Goal: Task Accomplishment & Management: Manage account settings

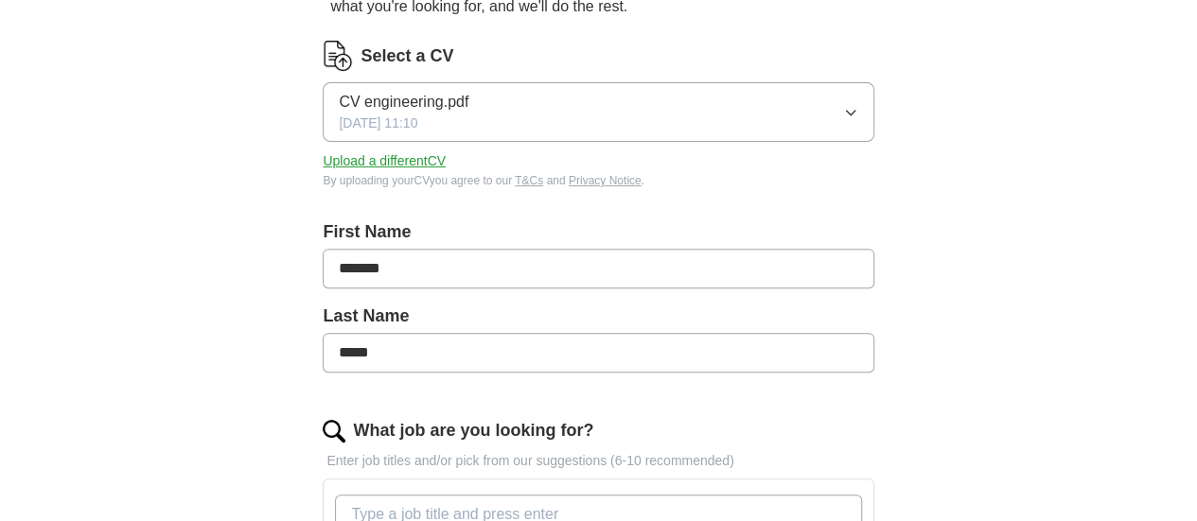
scroll to position [219, 0]
click at [752, 128] on button "CV engineering.pdf [DATE] 11:10" at bounding box center [598, 111] width 551 height 60
click at [269, 216] on div "ApplyIQ Let ApplyIQ do the hard work of searching and applying for jobs. Just t…" at bounding box center [598, 479] width 969 height 1280
click at [446, 158] on button "Upload a different CV" at bounding box center [384, 160] width 123 height 20
click at [666, 130] on button "CV engineering.pdf [DATE] 11:34" at bounding box center [598, 111] width 551 height 60
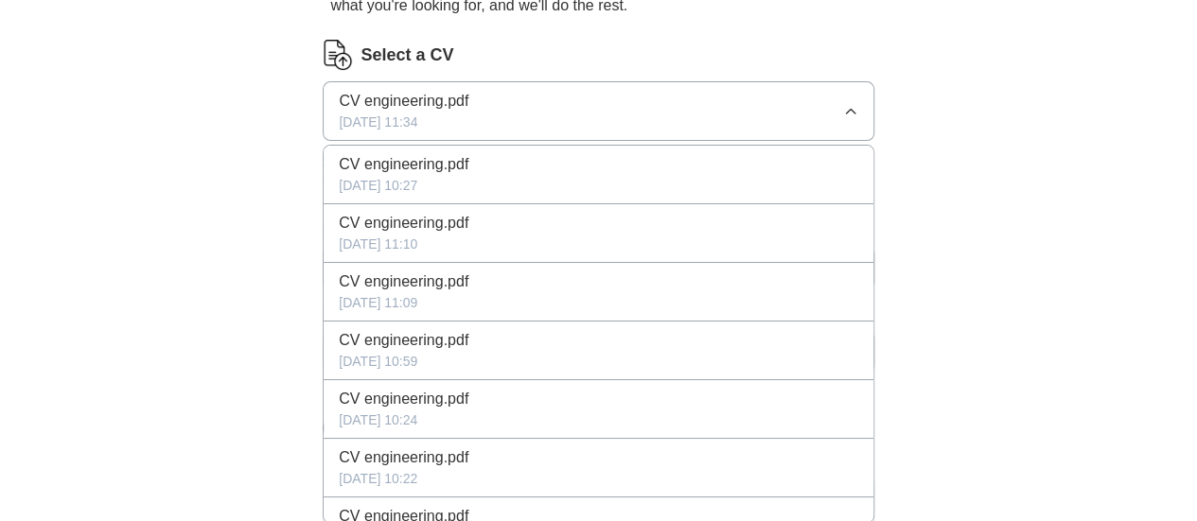
click at [658, 186] on div "[DATE] 10:27" at bounding box center [598, 186] width 518 height 20
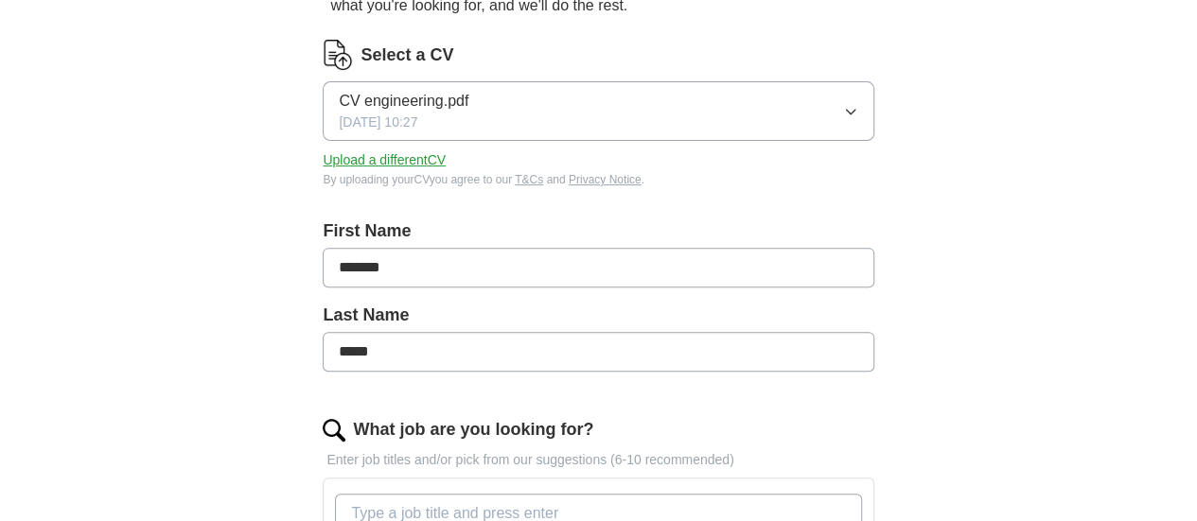
click at [667, 102] on button "CV engineering.pdf [DATE] 10:27" at bounding box center [598, 111] width 551 height 60
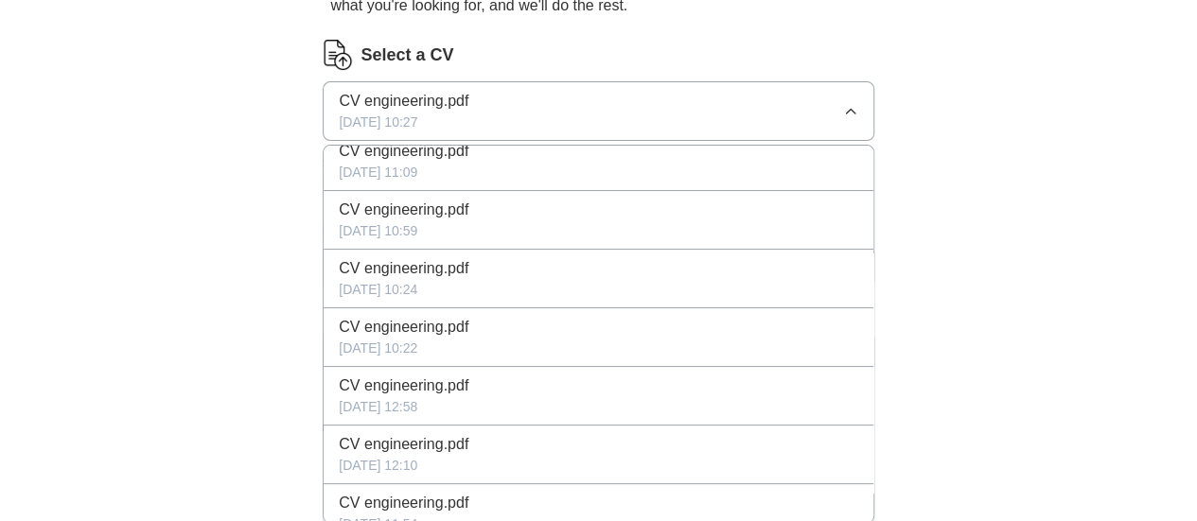
scroll to position [0, 0]
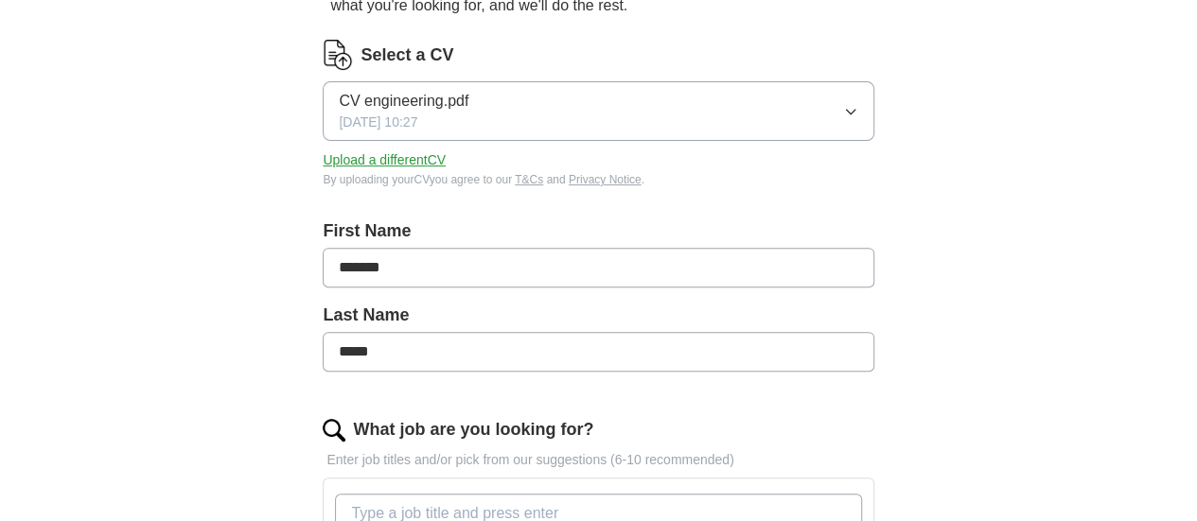
click at [981, 224] on div "ApplyIQ Let ApplyIQ do the hard work of searching and applying for jobs. Just t…" at bounding box center [598, 479] width 969 height 1280
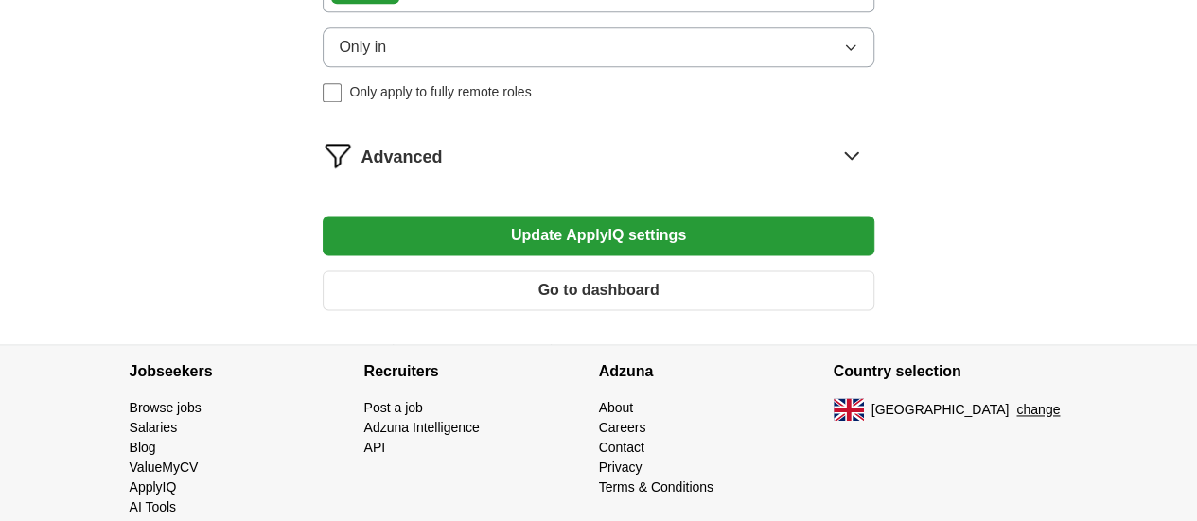
scroll to position [1193, 0]
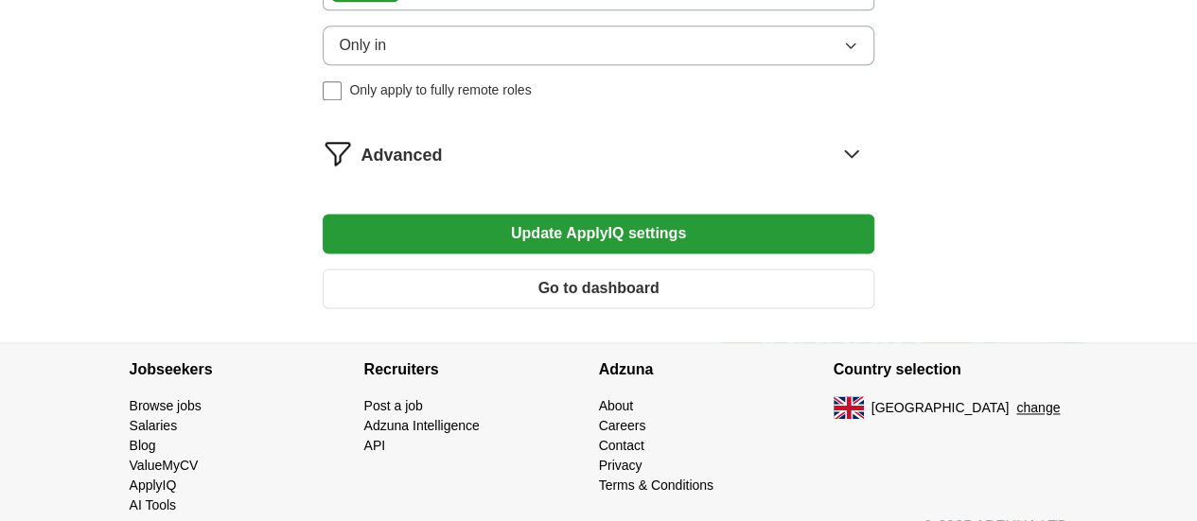
click at [689, 160] on div "Advanced" at bounding box center [616, 153] width 513 height 30
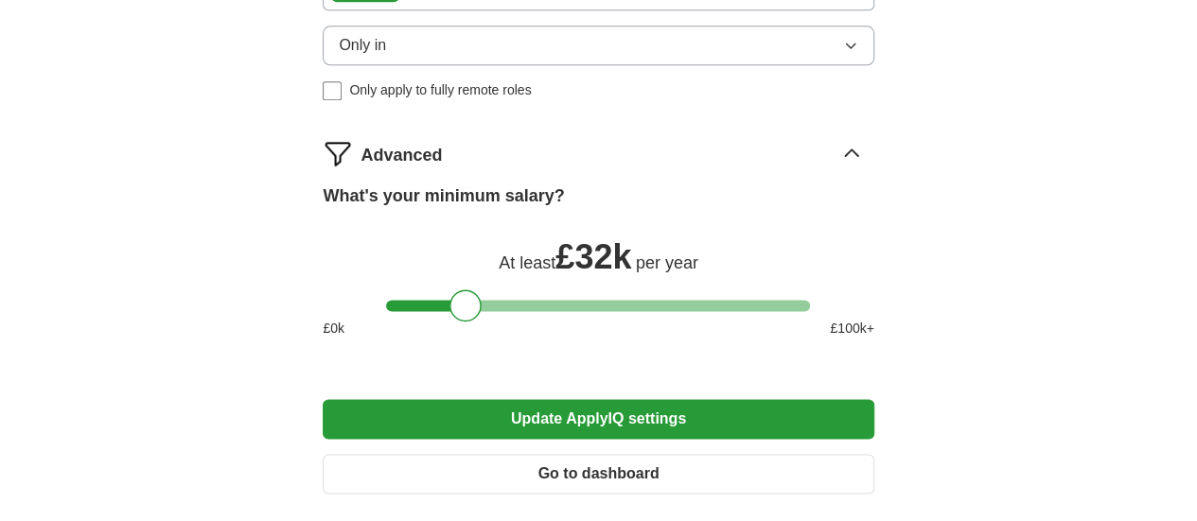
click at [537, 412] on button "Update ApplyIQ settings" at bounding box center [598, 419] width 551 height 40
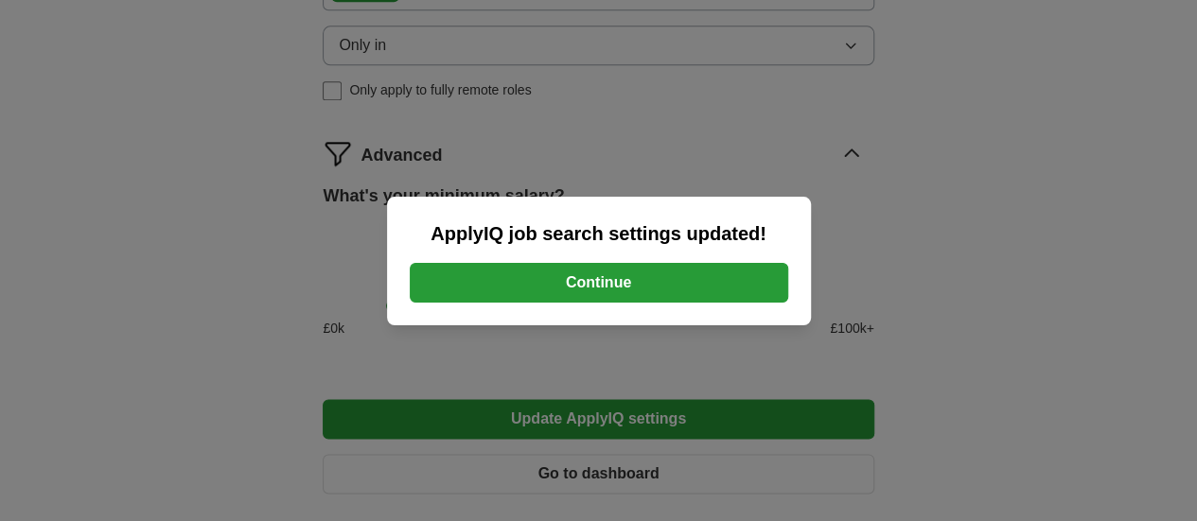
click at [570, 277] on button "Continue" at bounding box center [599, 283] width 378 height 40
